Goal: Task Accomplishment & Management: Use online tool/utility

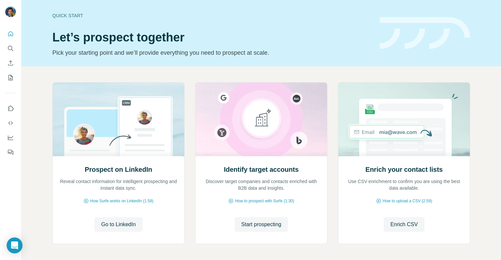
scroll to position [27, 0]
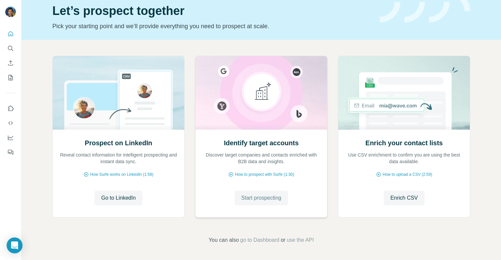
click at [263, 197] on span "Start prospecting" at bounding box center [261, 198] width 40 height 8
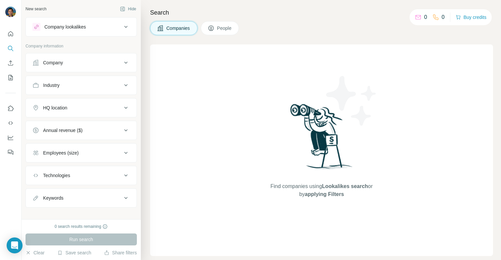
click at [266, 199] on div "Find companies using Lookalikes search or by applying Filters" at bounding box center [321, 149] width 119 height 211
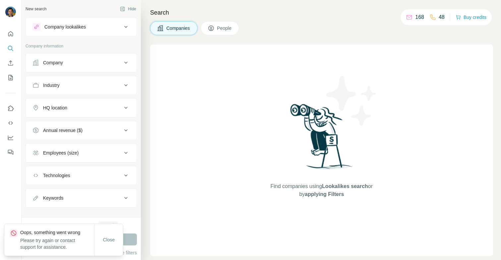
click at [110, 24] on div "Company lookalikes" at bounding box center [76, 27] width 89 height 8
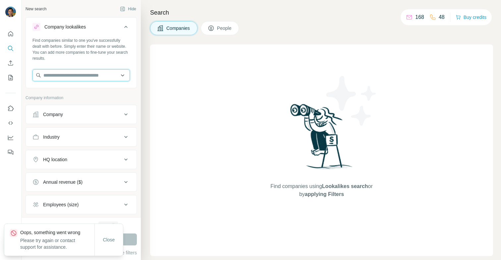
click at [86, 76] on input "text" at bounding box center [80, 75] width 97 height 12
type input "*"
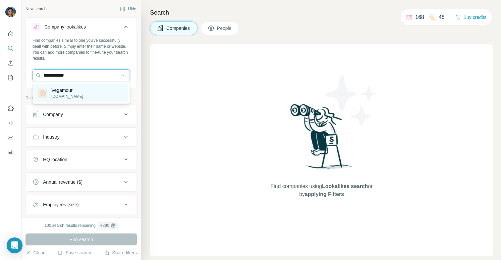
type input "**********"
click at [91, 92] on div "Vegamour vegamour.com" at bounding box center [81, 93] width 94 height 18
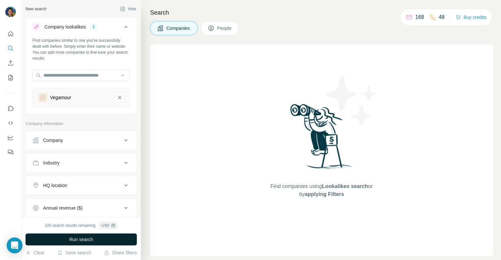
click at [87, 238] on span "Run search" at bounding box center [81, 239] width 24 height 7
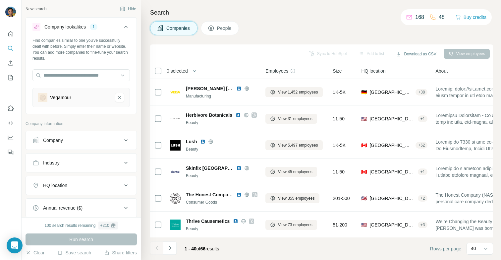
click at [220, 29] on span "People" at bounding box center [224, 28] width 15 height 7
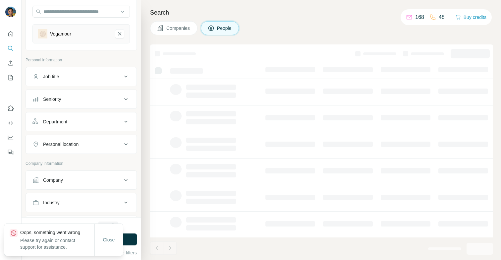
scroll to position [61, 0]
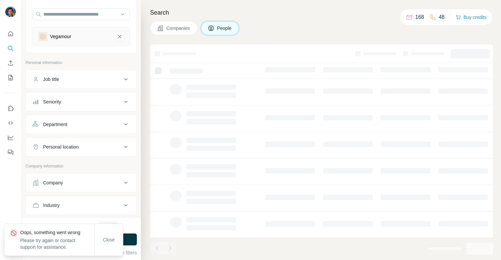
click at [185, 28] on span "Companies" at bounding box center [178, 28] width 24 height 7
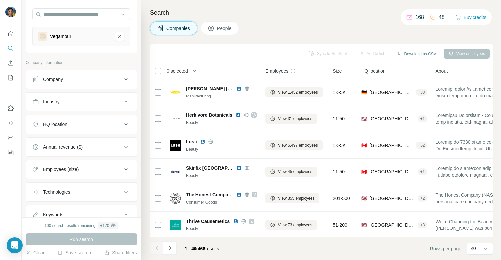
click at [224, 29] on span "People" at bounding box center [224, 28] width 15 height 7
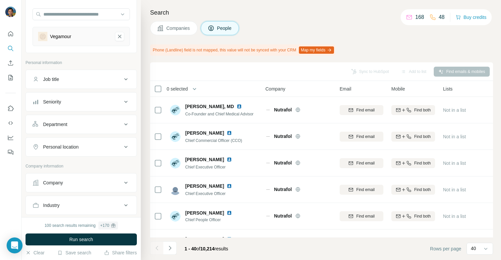
click at [123, 120] on icon at bounding box center [126, 124] width 8 height 8
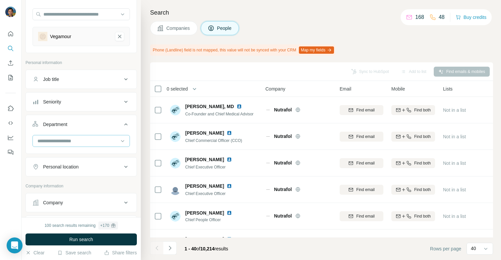
click at [106, 137] on input at bounding box center [78, 140] width 82 height 7
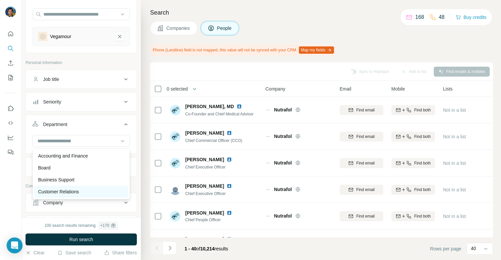
click at [78, 187] on div "Customer Relations" at bounding box center [81, 192] width 94 height 12
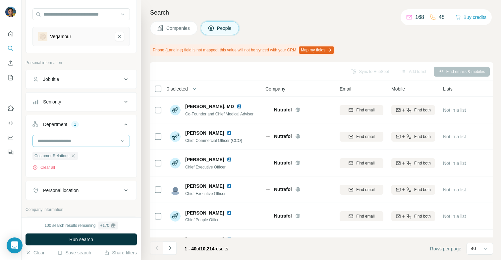
click at [90, 138] on input at bounding box center [78, 140] width 82 height 7
type input "*"
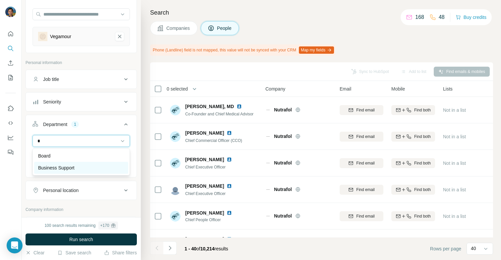
type input "*"
click at [87, 161] on div "Board Business Support" at bounding box center [80, 161] width 97 height 27
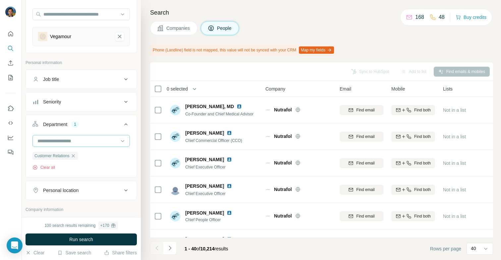
click at [73, 139] on input at bounding box center [78, 140] width 82 height 7
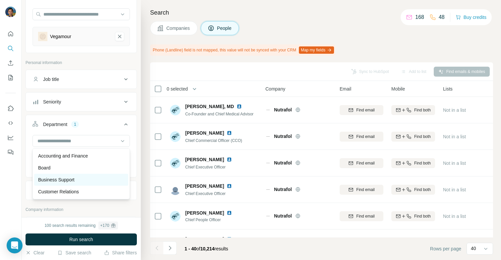
click at [67, 179] on p "Business Support" at bounding box center [56, 179] width 36 height 7
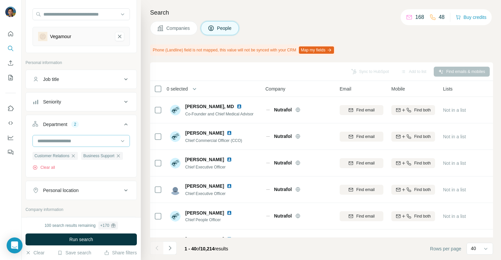
click at [71, 138] on input at bounding box center [78, 140] width 82 height 7
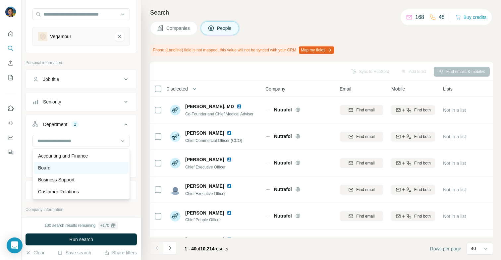
click at [65, 166] on div "Board" at bounding box center [81, 167] width 86 height 7
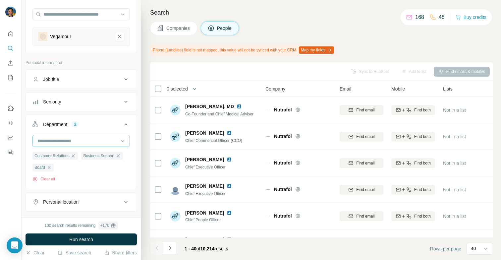
click at [88, 142] on input at bounding box center [78, 140] width 82 height 7
click at [88, 152] on div "Founder/Owner" at bounding box center [81, 154] width 86 height 7
click at [89, 139] on input at bounding box center [78, 140] width 82 height 7
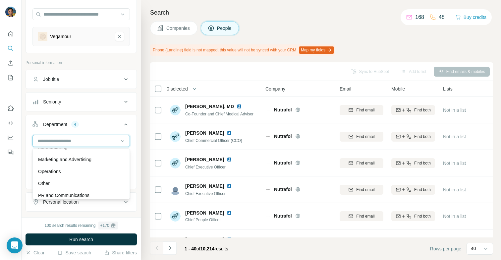
scroll to position [150, 0]
click at [87, 175] on div "Operations" at bounding box center [81, 172] width 86 height 7
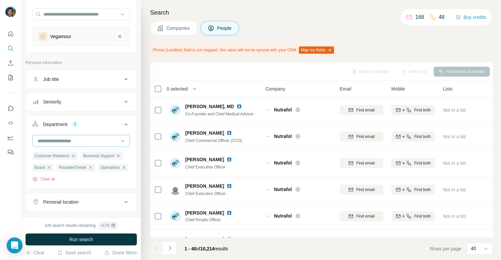
click at [85, 138] on input at bounding box center [78, 140] width 82 height 7
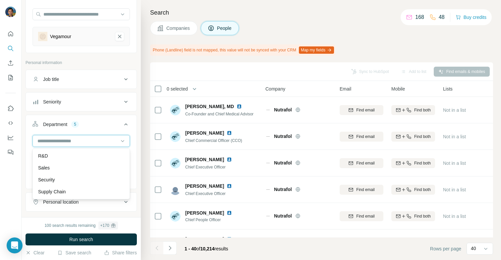
scroll to position [238, 0]
click at [136, 114] on ul "Job title Seniority Department 5 Customer Relations Business Support Board Foun…" at bounding box center [81, 141] width 111 height 142
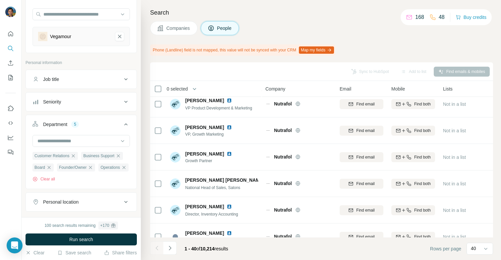
scroll to position [699, 0]
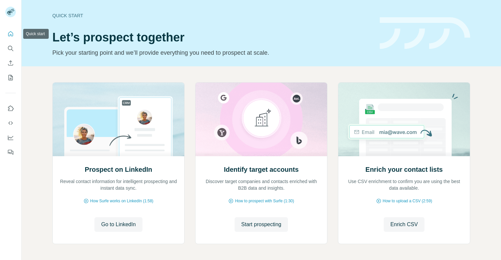
click at [9, 32] on icon "Quick start" at bounding box center [10, 33] width 7 height 7
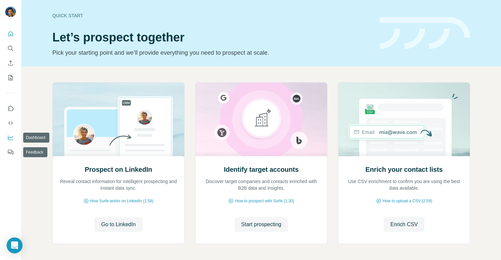
click at [10, 139] on icon "Dashboard" at bounding box center [10, 137] width 7 height 7
